Goal: Book appointment/travel/reservation

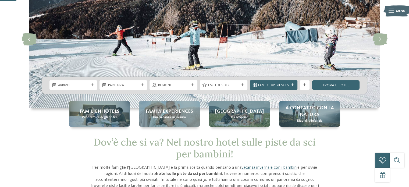
scroll to position [54, 0]
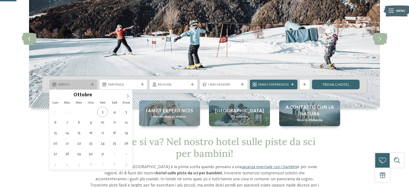
click at [74, 84] on span "Arrivo" at bounding box center [73, 84] width 31 height 5
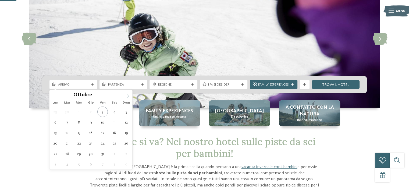
click at [128, 97] on icon at bounding box center [128, 96] width 4 height 4
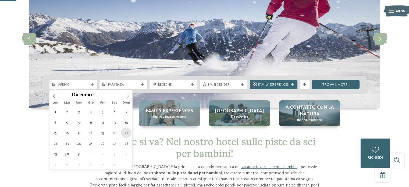
type div "[DATE]"
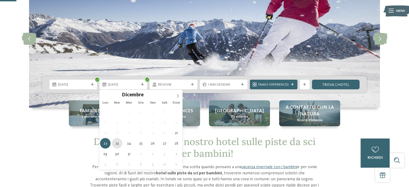
type div "[DATE]"
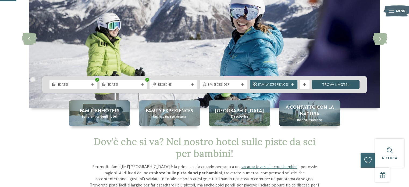
click at [347, 84] on link "trova l’hotel" at bounding box center [336, 85] width 48 height 10
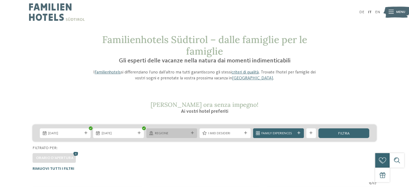
click at [187, 136] on div "Regione" at bounding box center [171, 133] width 51 height 10
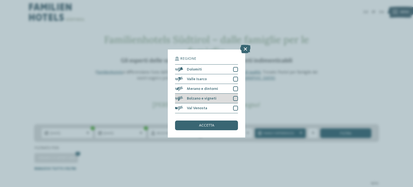
click at [232, 97] on div "Bolzano e vigneti" at bounding box center [206, 99] width 63 height 10
click at [222, 123] on div "accetta" at bounding box center [206, 126] width 63 height 10
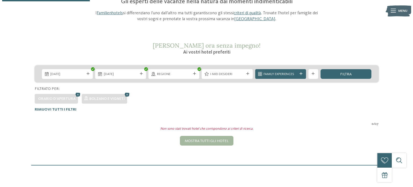
scroll to position [59, 0]
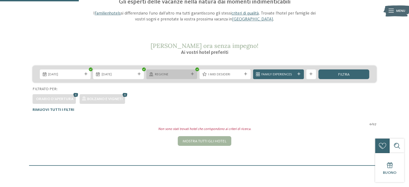
click at [183, 75] on span "Regione" at bounding box center [172, 74] width 34 height 5
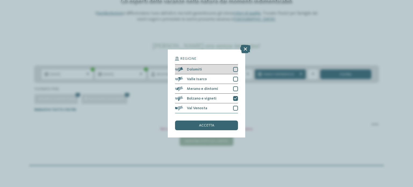
click at [236, 68] on div at bounding box center [235, 69] width 5 height 5
click at [214, 131] on div "Regione Dolomiti [GEOGRAPHIC_DATA]" at bounding box center [207, 94] width 78 height 88
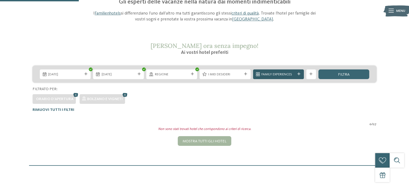
click at [291, 73] on span "Family Experiences" at bounding box center [279, 74] width 34 height 5
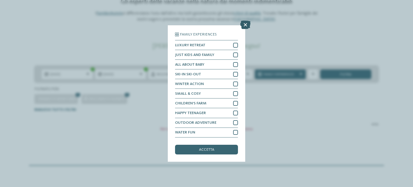
click at [247, 26] on icon at bounding box center [245, 25] width 10 height 9
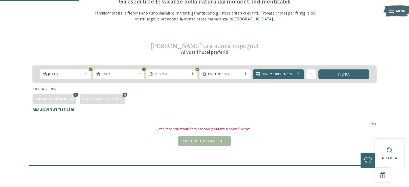
click at [397, 13] on div "Menu" at bounding box center [400, 11] width 9 height 12
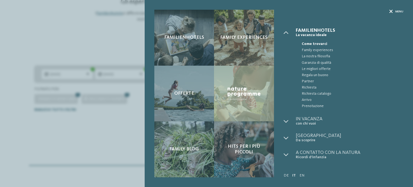
click at [399, 12] on span "Menu" at bounding box center [400, 12] width 8 height 4
